Goal: Task Accomplishment & Management: Manage account settings

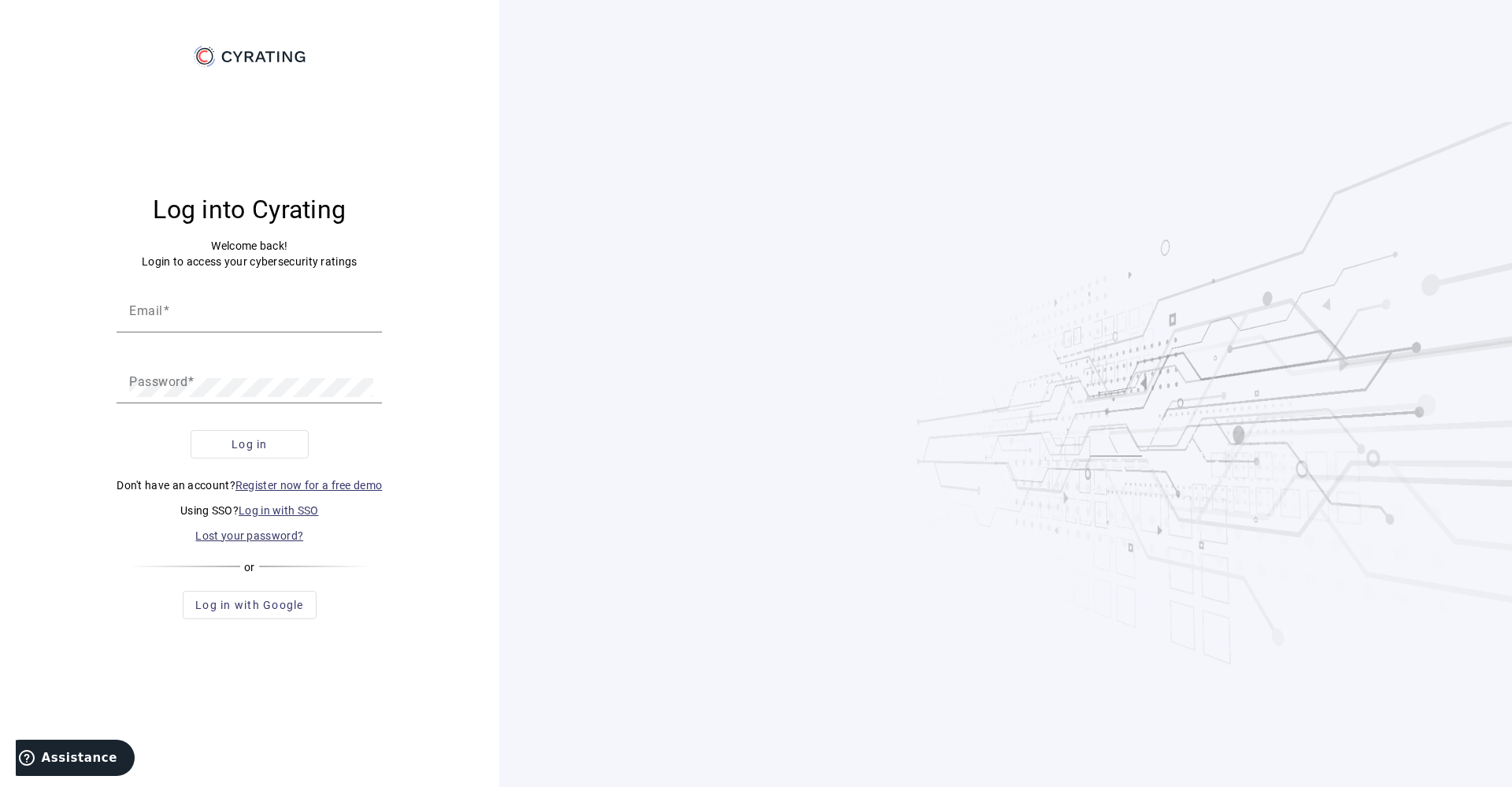
click at [251, 511] on link "Log in with SSO" at bounding box center [279, 510] width 80 height 12
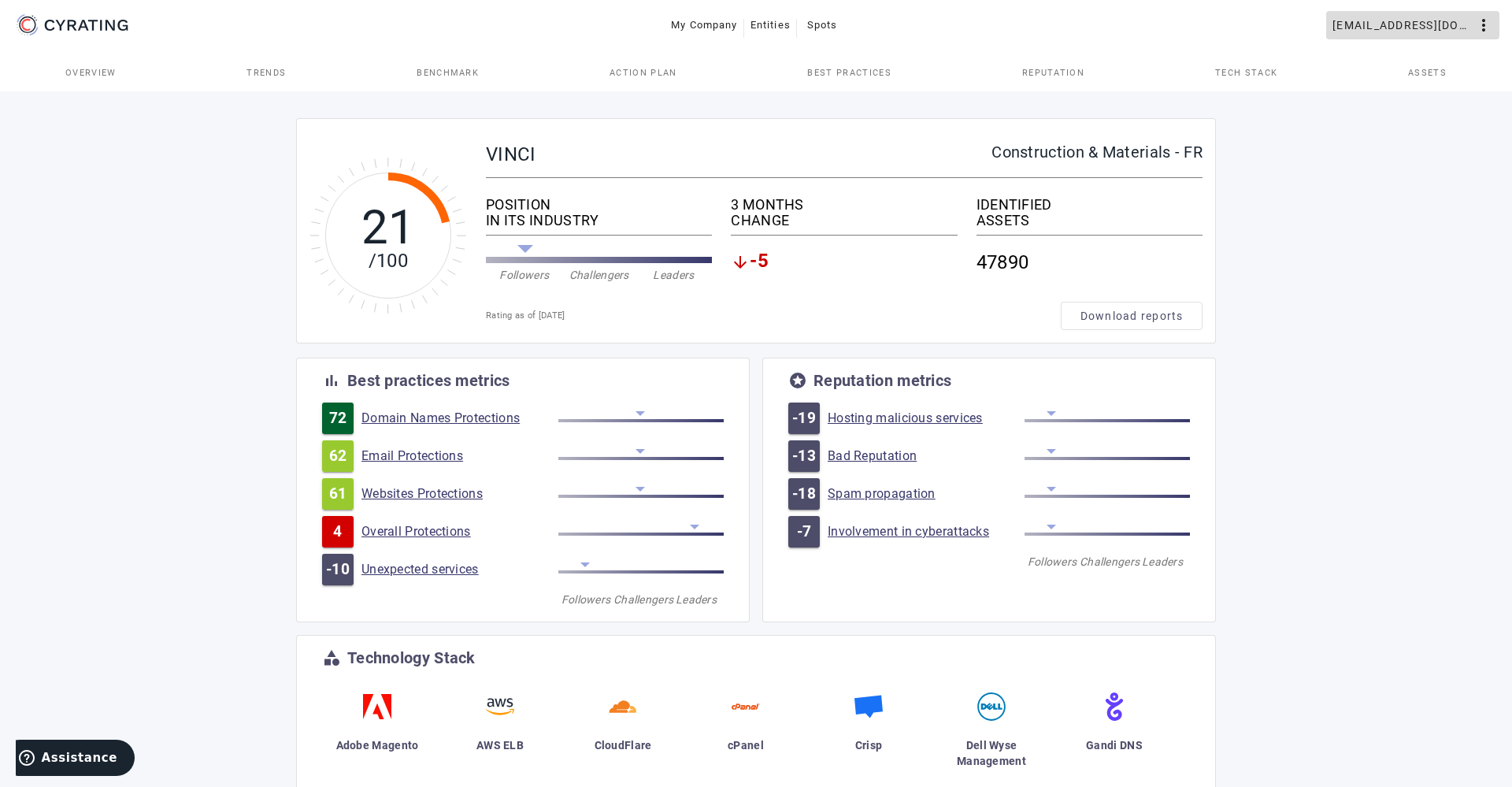
click at [1439, 22] on span "[EMAIL_ADDRESS][DOMAIN_NAME]" at bounding box center [1403, 24] width 142 height 25
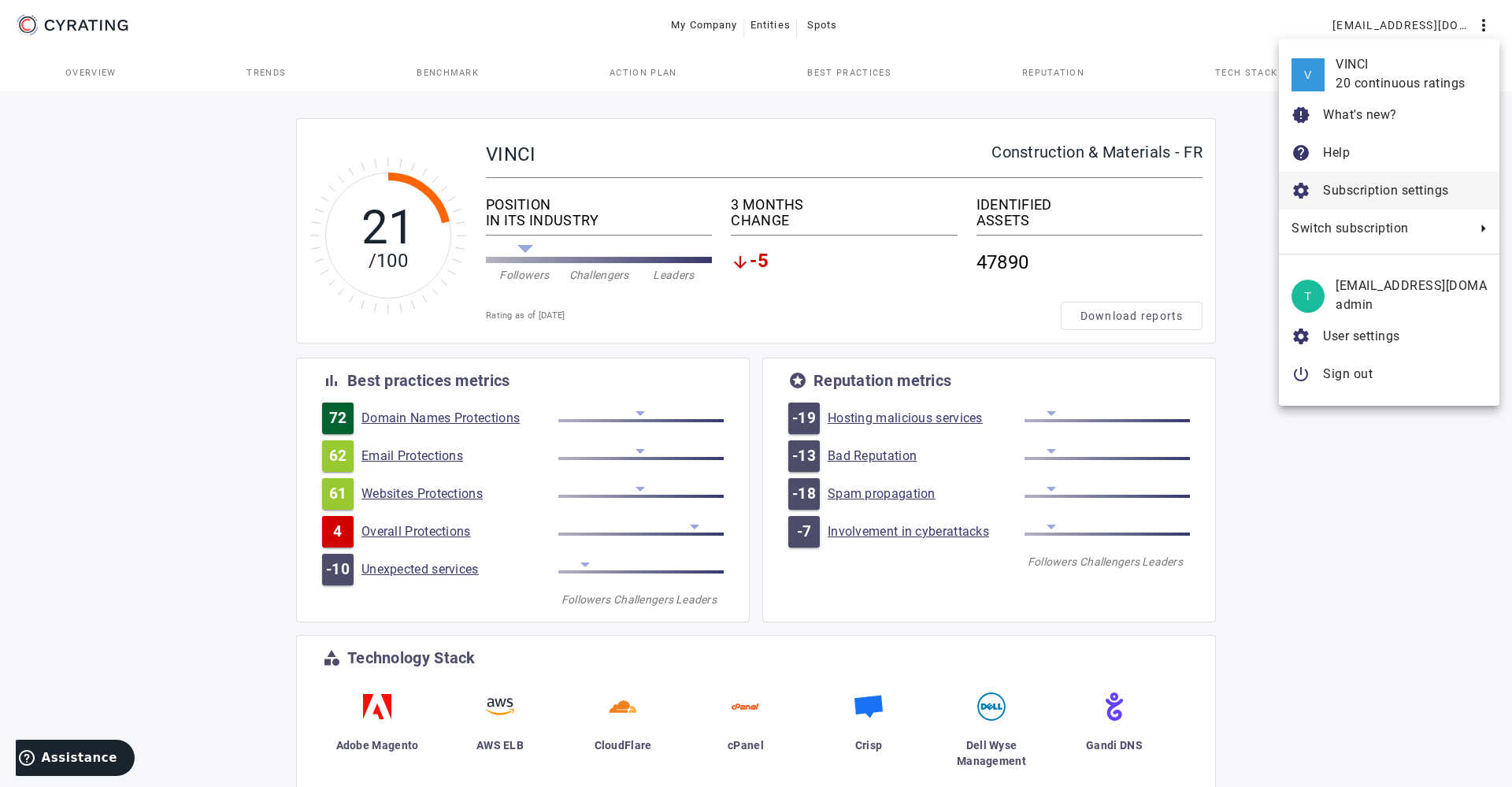
click at [1331, 198] on span "Subscription settings" at bounding box center [1386, 190] width 126 height 15
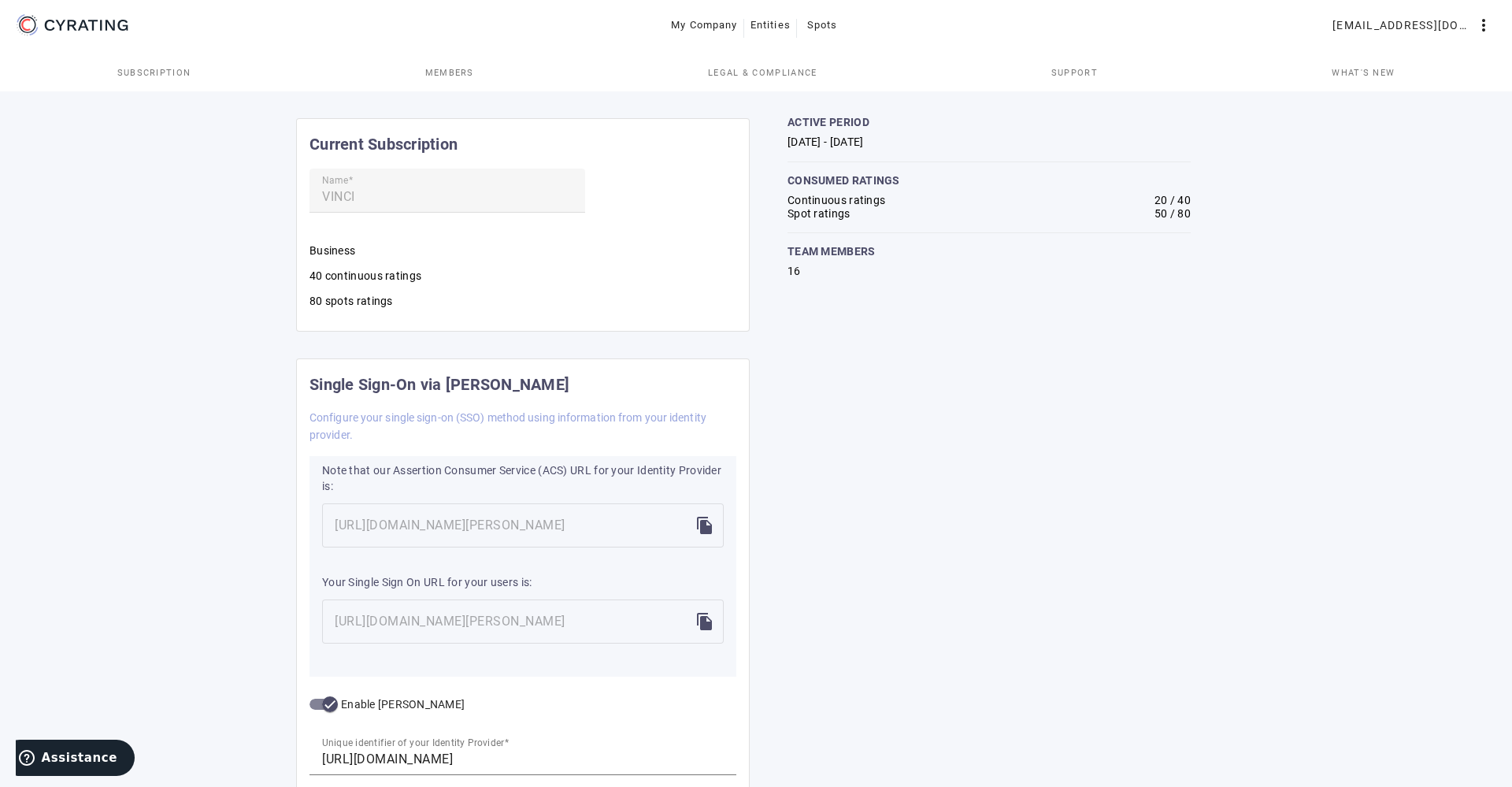
click at [1113, 206] on td "20 / 40" at bounding box center [1136, 201] width 108 height 13
drag, startPoint x: 1149, startPoint y: 212, endPoint x: 1194, endPoint y: 212, distance: 45.0
click at [1194, 212] on subscription-analytics "active period Jan 1, 2025 - Dec 31, 2025 consumed ratings Continuous ratings 20…" at bounding box center [989, 198] width 454 height 162
click at [1427, 40] on span at bounding box center [1412, 25] width 173 height 38
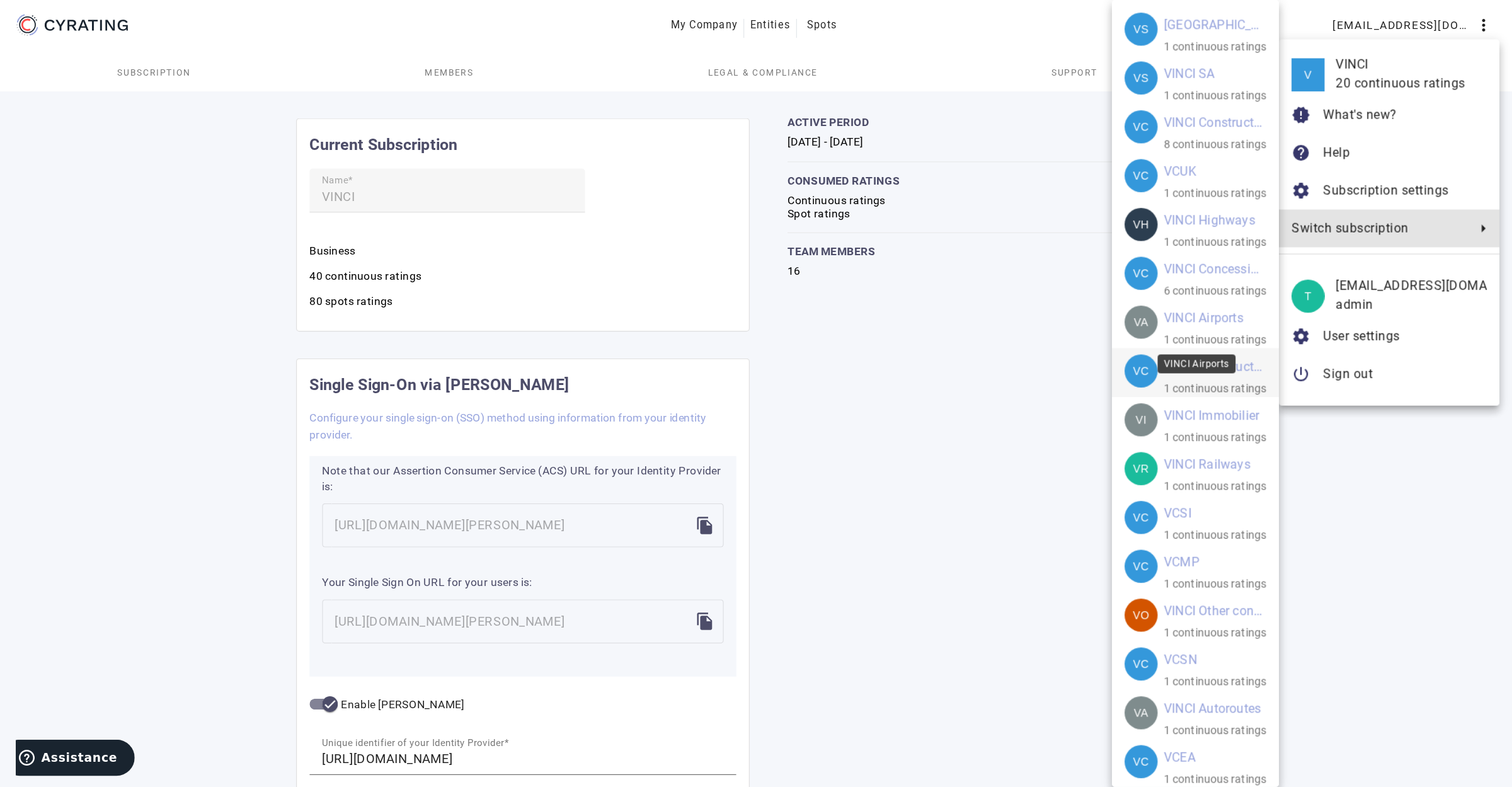
scroll to position [44, 0]
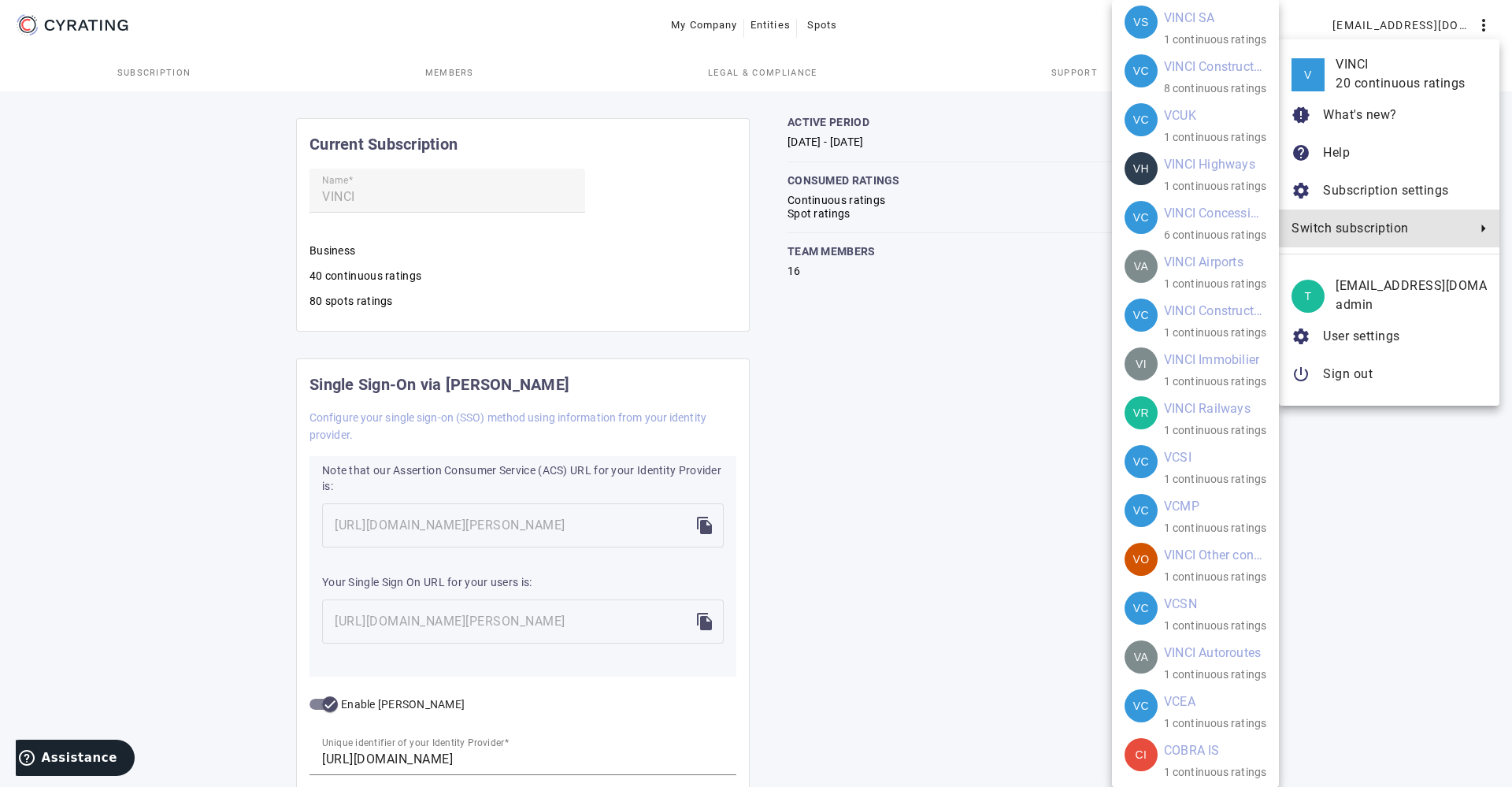
click at [1009, 569] on div at bounding box center [756, 394] width 1512 height 787
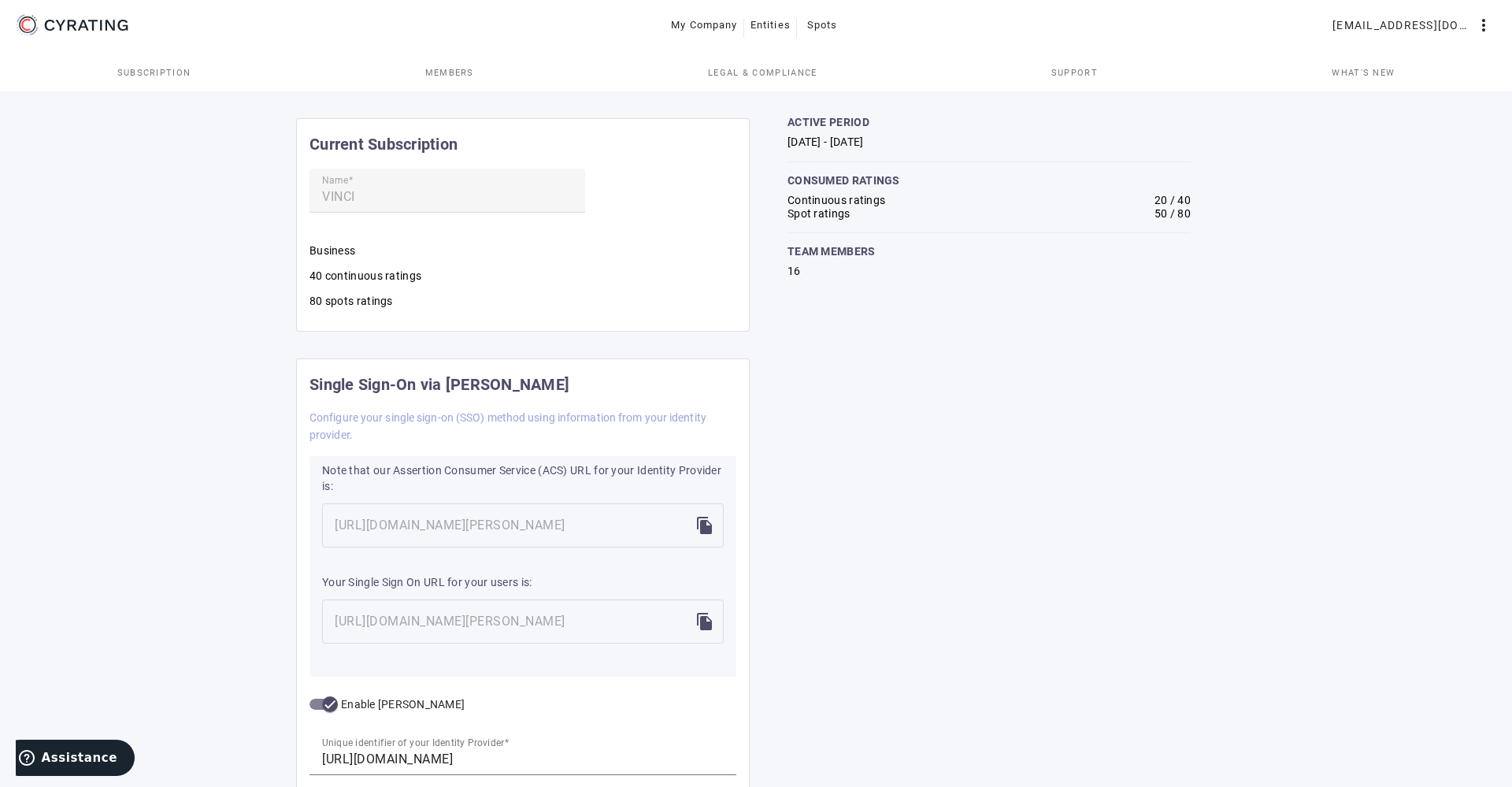
click at [1163, 388] on div "Current Subscription Name VINCI Business 40 continuous ratings 80 spots ratings…" at bounding box center [762, 550] width 932 height 866
click at [925, 418] on div "Current Subscription Name VINCI Business 40 continuous ratings 80 spots ratings…" at bounding box center [762, 550] width 932 height 866
